Goal: Task Accomplishment & Management: Complete application form

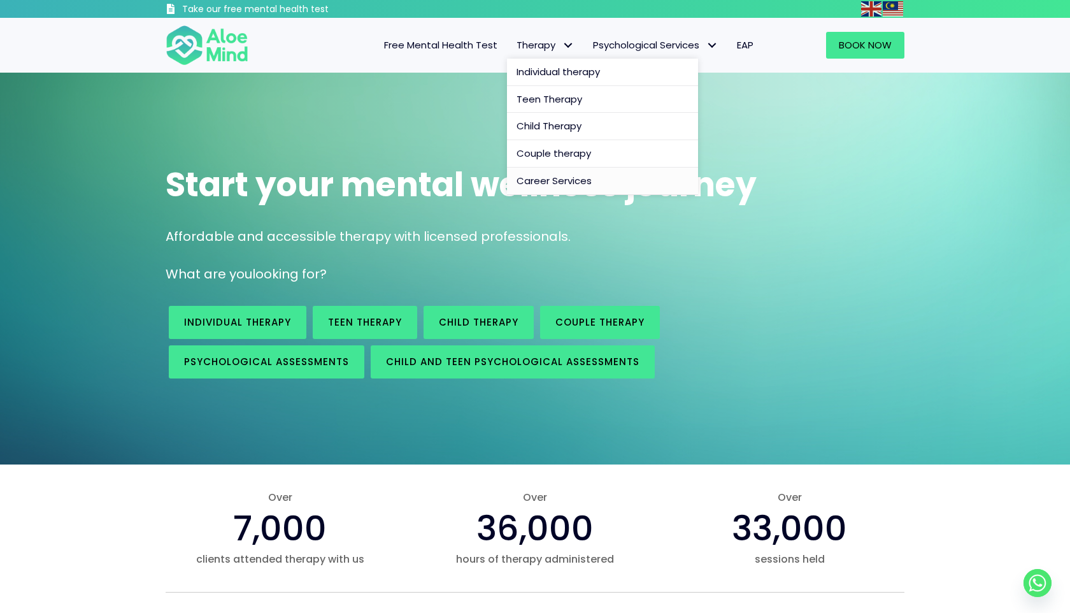
click at [560, 179] on span "Career Services" at bounding box center [553, 180] width 75 height 13
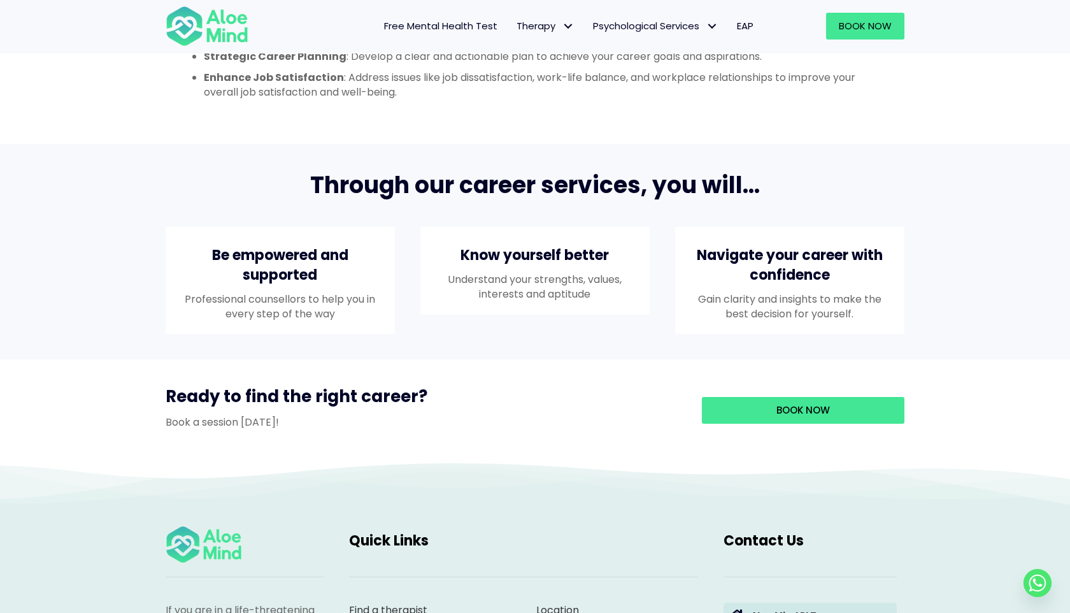
scroll to position [1357, 0]
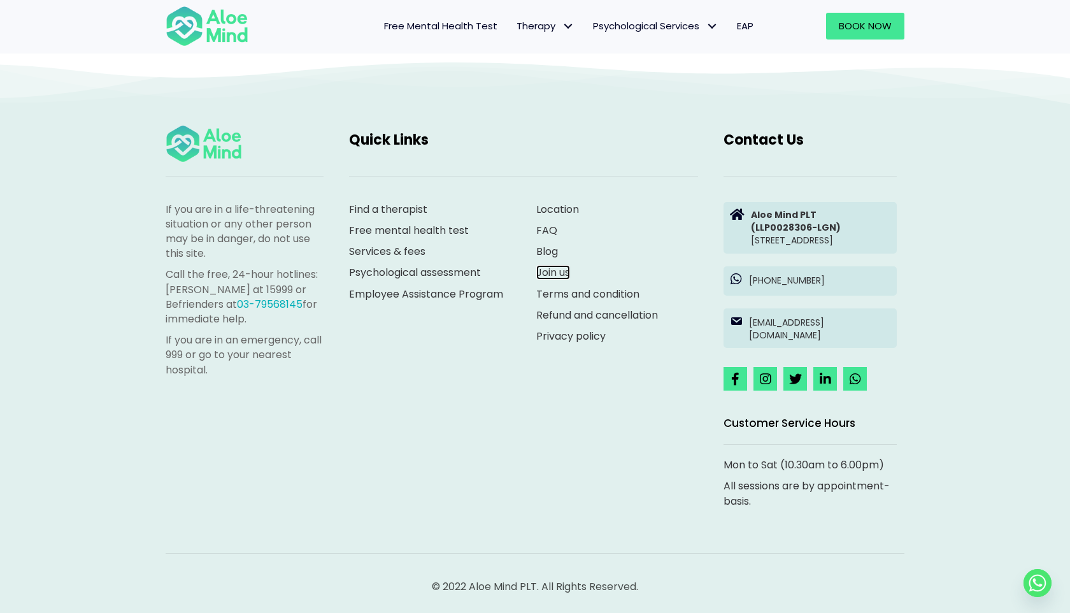
click at [555, 265] on link "Join us" at bounding box center [553, 272] width 34 height 15
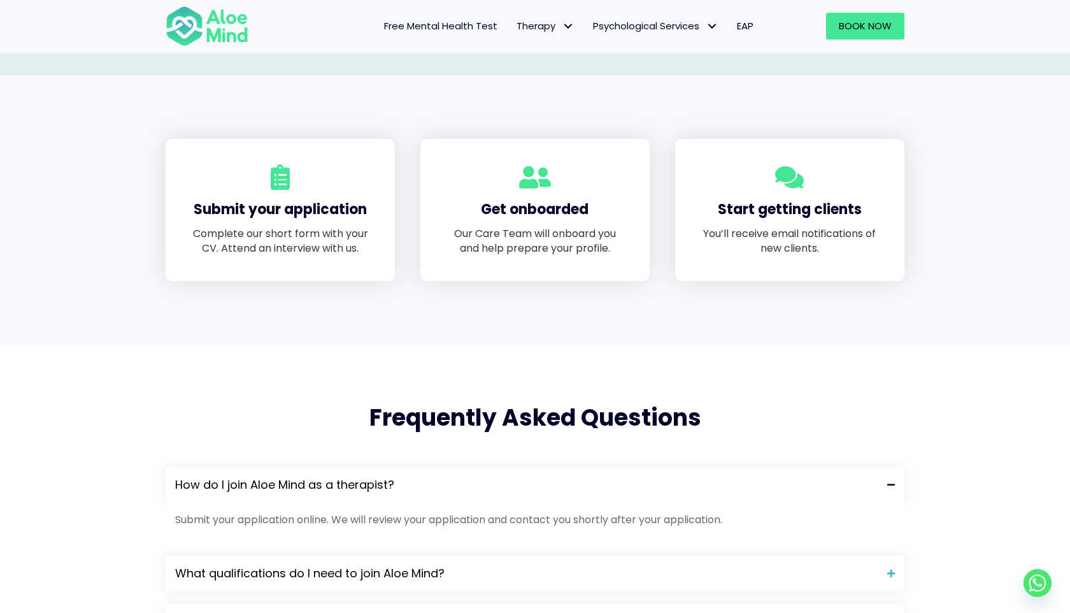
scroll to position [769, 0]
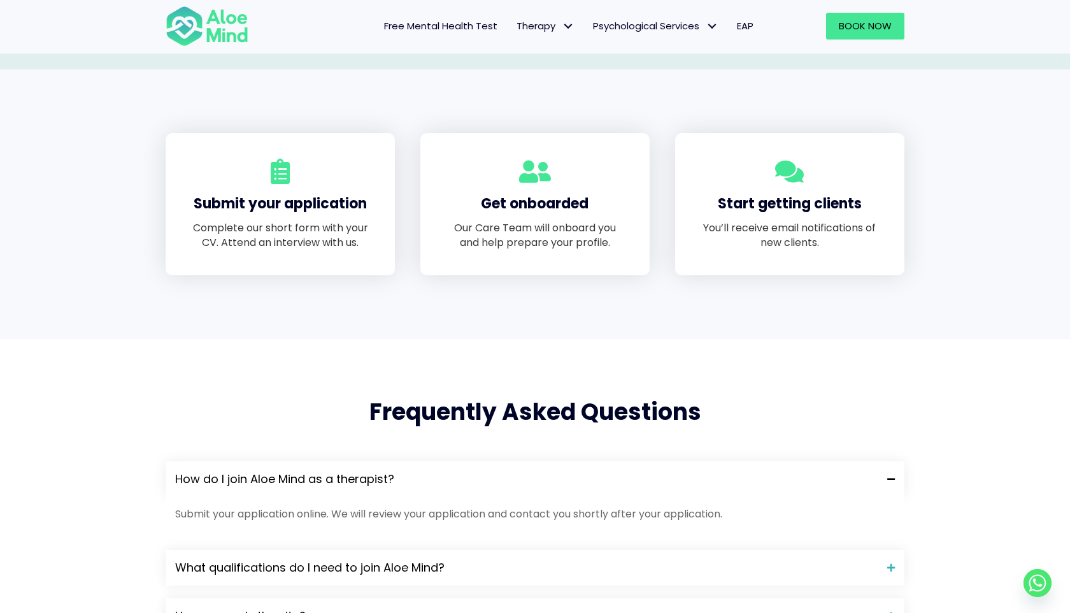
click at [350, 222] on p "Complete our short form with your CV. Attend an interview with us." at bounding box center [280, 234] width 178 height 29
click at [343, 197] on h4 "Submit your application" at bounding box center [280, 204] width 178 height 20
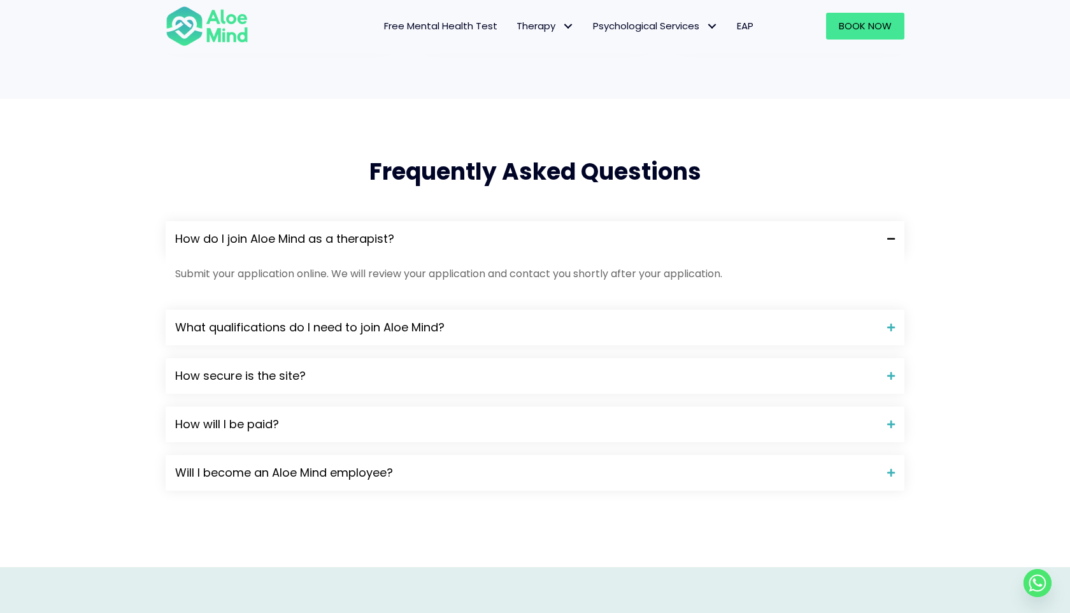
scroll to position [1047, 0]
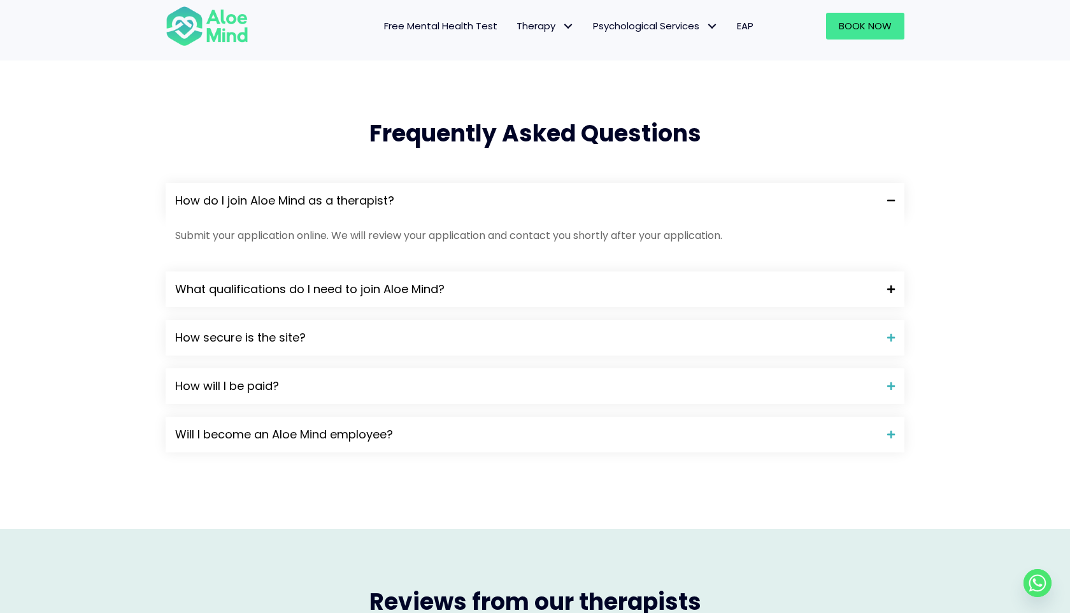
click at [344, 288] on span "What qualifications do I need to join Aloe Mind?" at bounding box center [526, 289] width 702 height 17
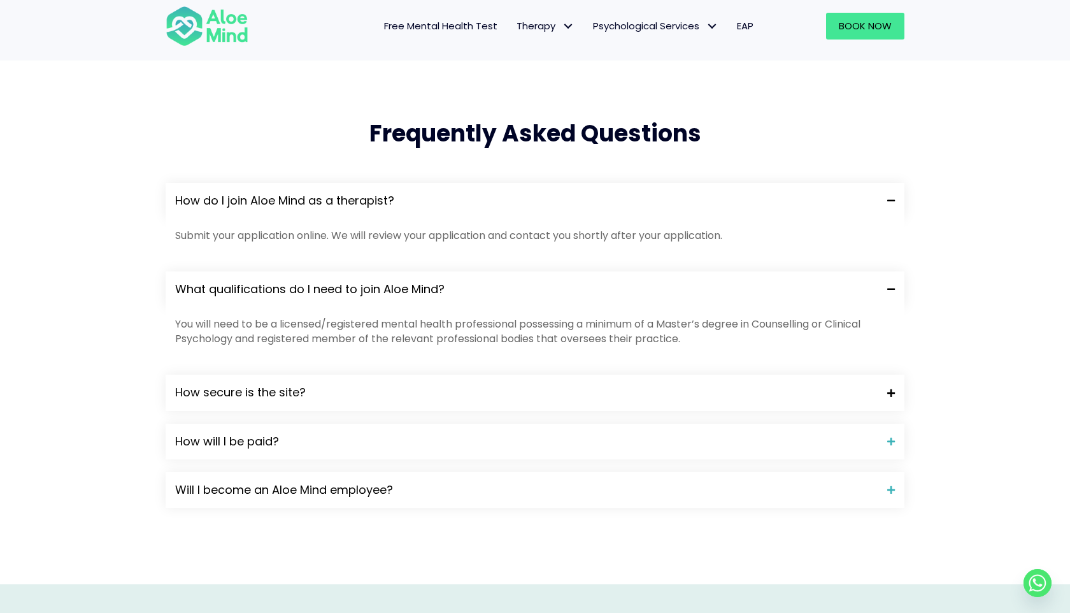
click at [349, 391] on span "How secure is the site?" at bounding box center [526, 392] width 702 height 17
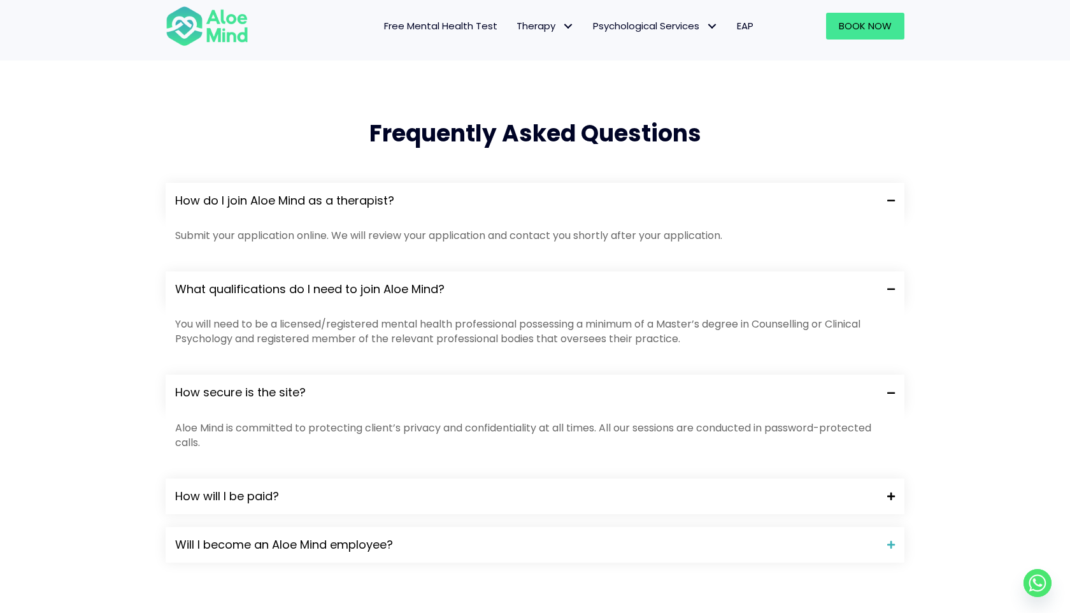
click at [329, 491] on span "How will I be paid?" at bounding box center [526, 496] width 702 height 17
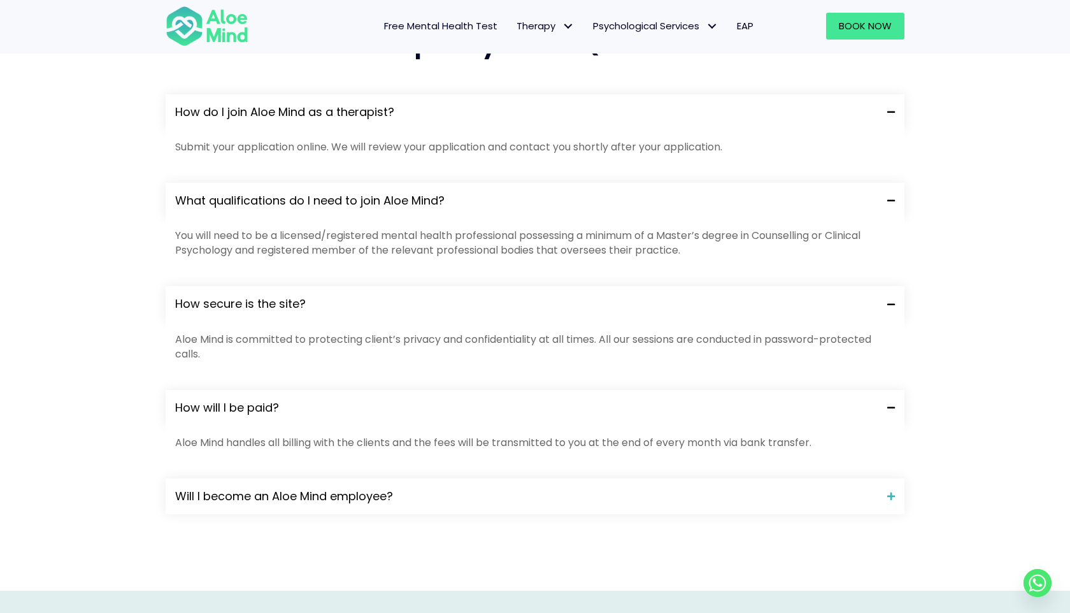
scroll to position [1140, 0]
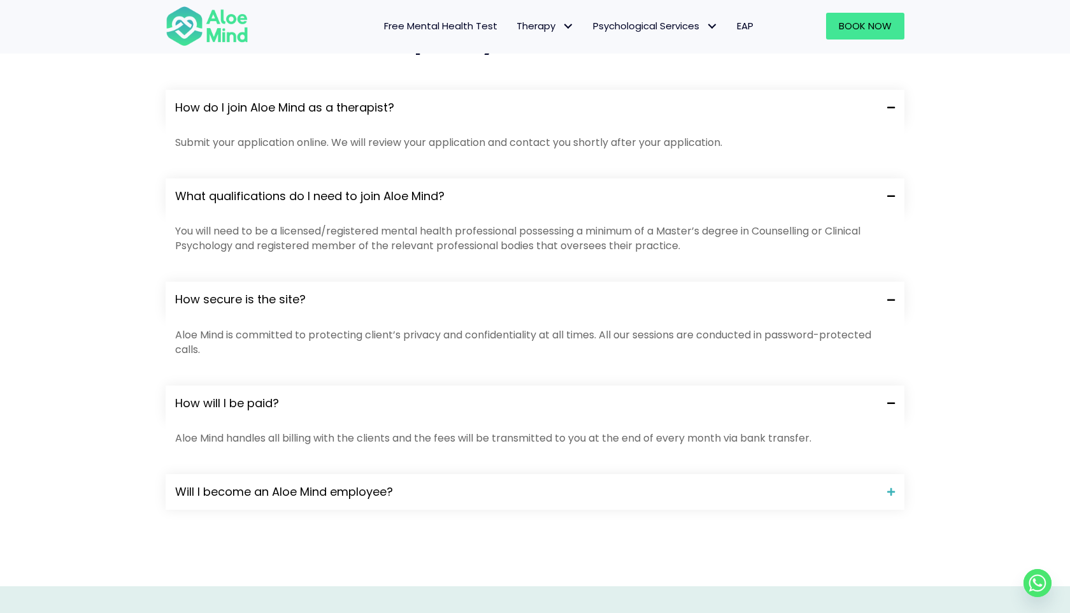
click at [329, 491] on span "Will I become an Aloe Mind employee?" at bounding box center [526, 491] width 702 height 17
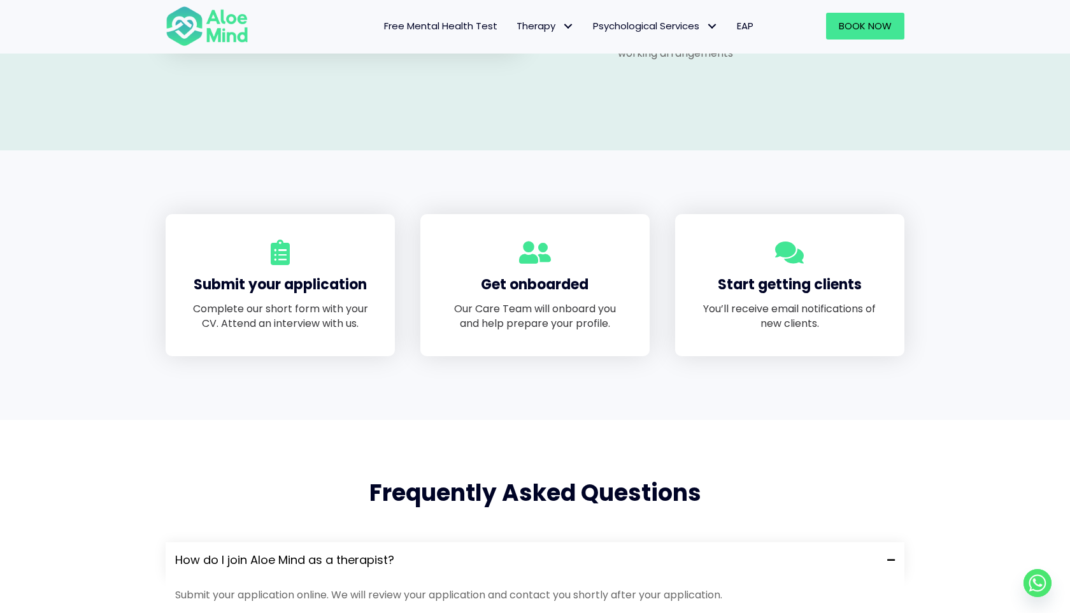
scroll to position [687, 0]
click at [294, 255] on div at bounding box center [280, 255] width 178 height 29
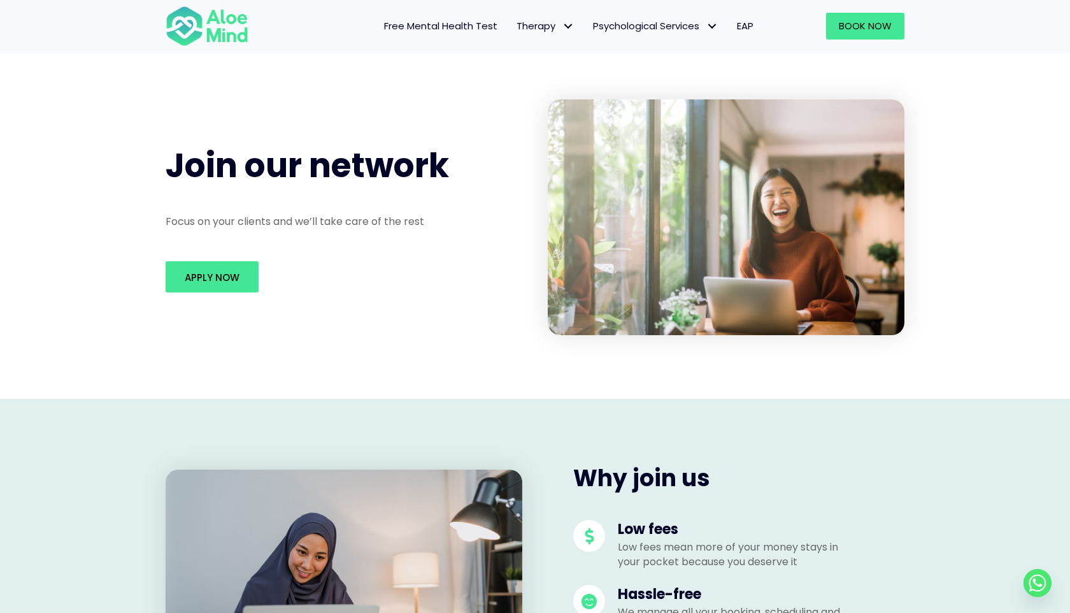
scroll to position [29, 0]
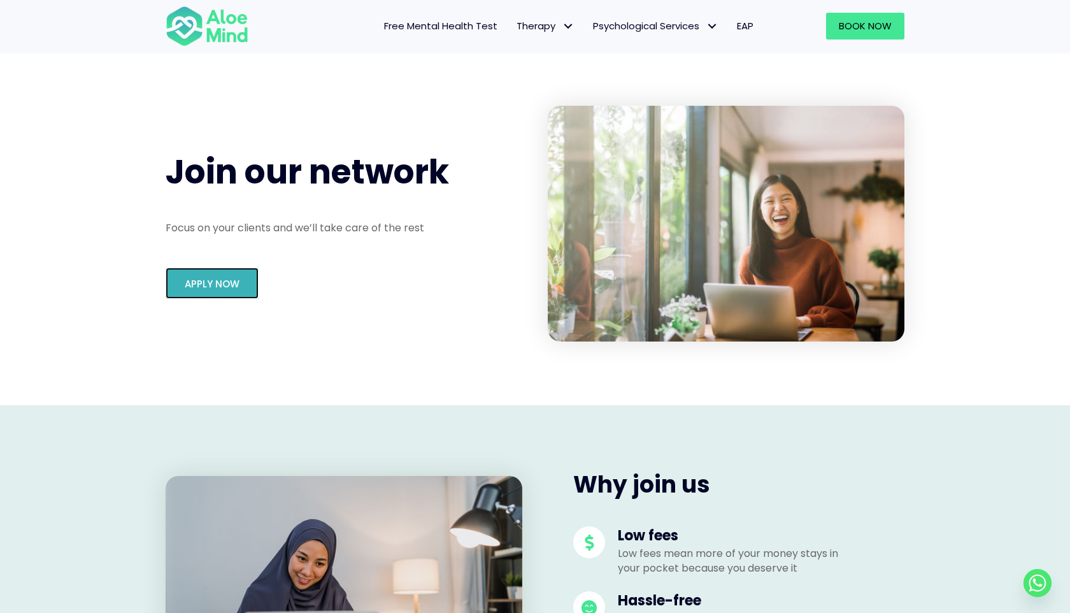
click at [216, 283] on span "Apply Now" at bounding box center [212, 283] width 55 height 13
